Goal: Register for event/course

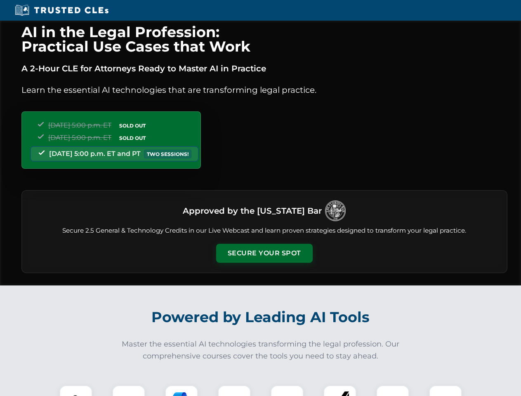
click at [264, 253] on button "Secure Your Spot" at bounding box center [264, 253] width 96 height 19
click at [76, 391] on img at bounding box center [76, 402] width 24 height 24
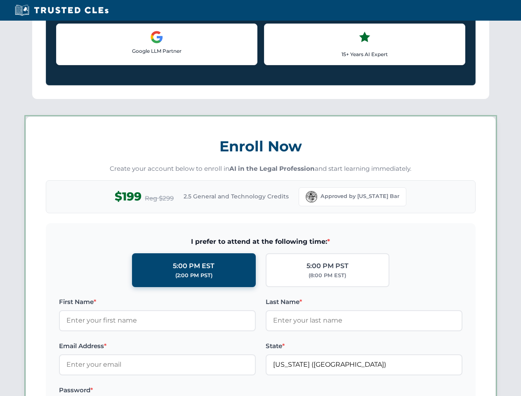
click at [181, 391] on label "Password *" at bounding box center [157, 390] width 197 height 10
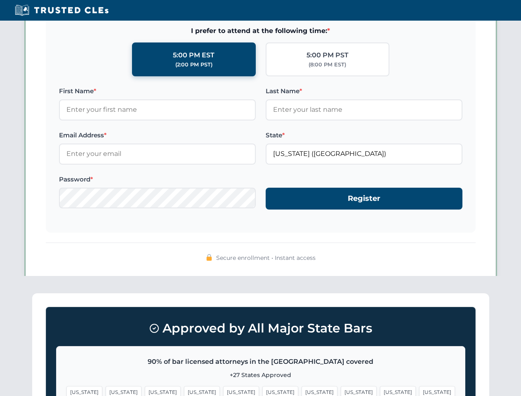
click at [380, 391] on span "[US_STATE]" at bounding box center [398, 392] width 36 height 12
